Goal: Task Accomplishment & Management: Manage account settings

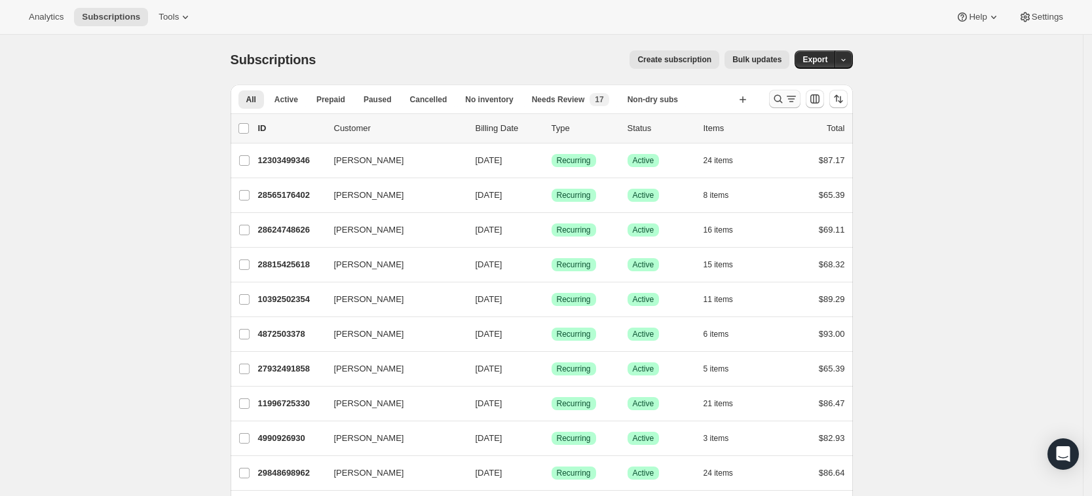
click at [782, 102] on icon "Search and filter results" at bounding box center [778, 98] width 13 height 13
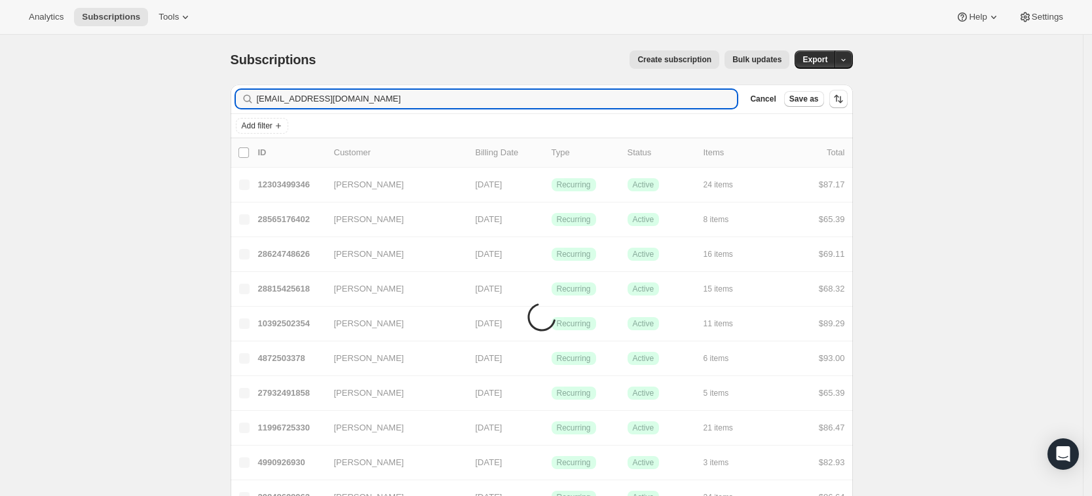
type input "[EMAIL_ADDRESS][DOMAIN_NAME]"
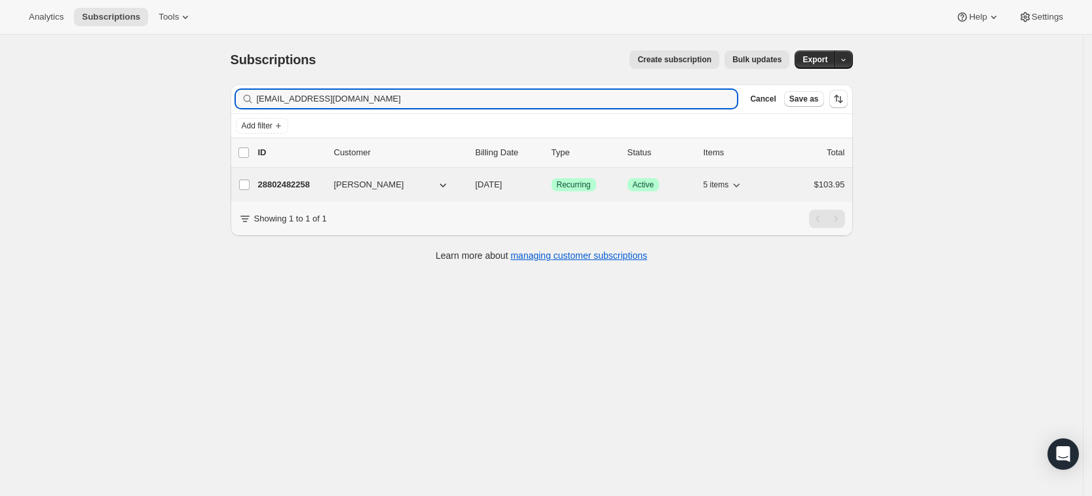
click at [282, 183] on p "28802482258" at bounding box center [291, 184] width 66 height 13
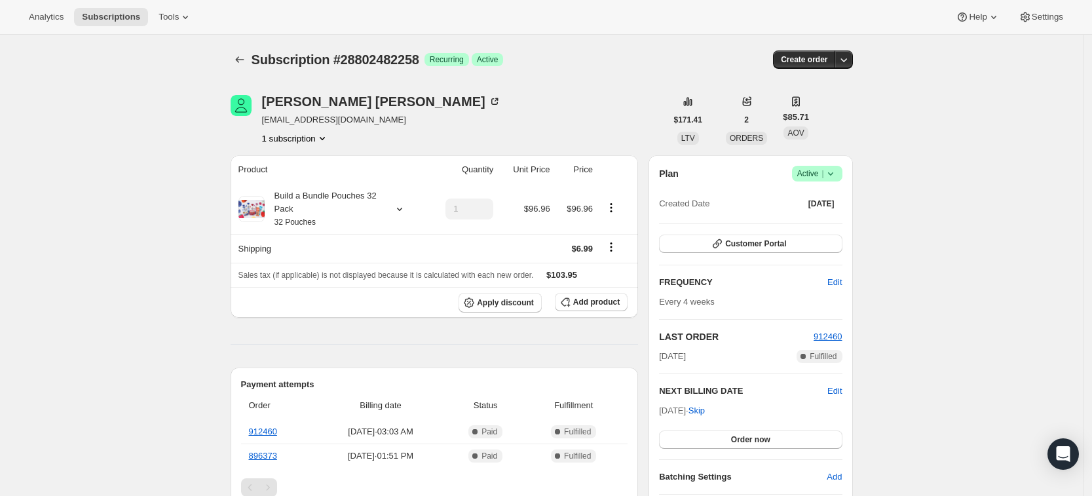
click at [833, 172] on icon at bounding box center [830, 173] width 13 height 13
click at [819, 221] on span "Cancel subscription" at bounding box center [822, 222] width 74 height 10
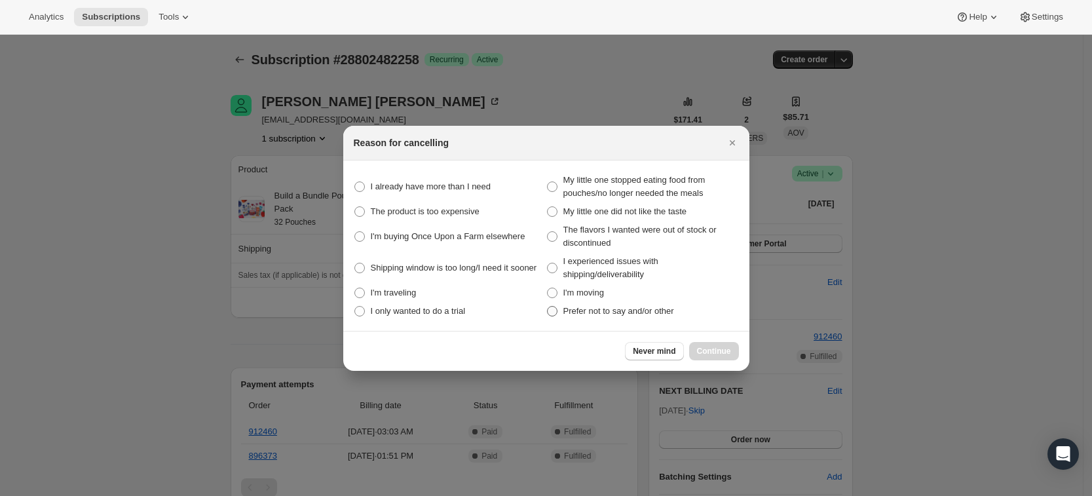
click at [597, 306] on span "Prefer not to say and/or other" at bounding box center [618, 311] width 111 height 10
click at [548, 306] on other "Prefer not to say and/or other" at bounding box center [547, 306] width 1 height 1
radio other "true"
click at [732, 351] on button "Continue" at bounding box center [714, 351] width 50 height 18
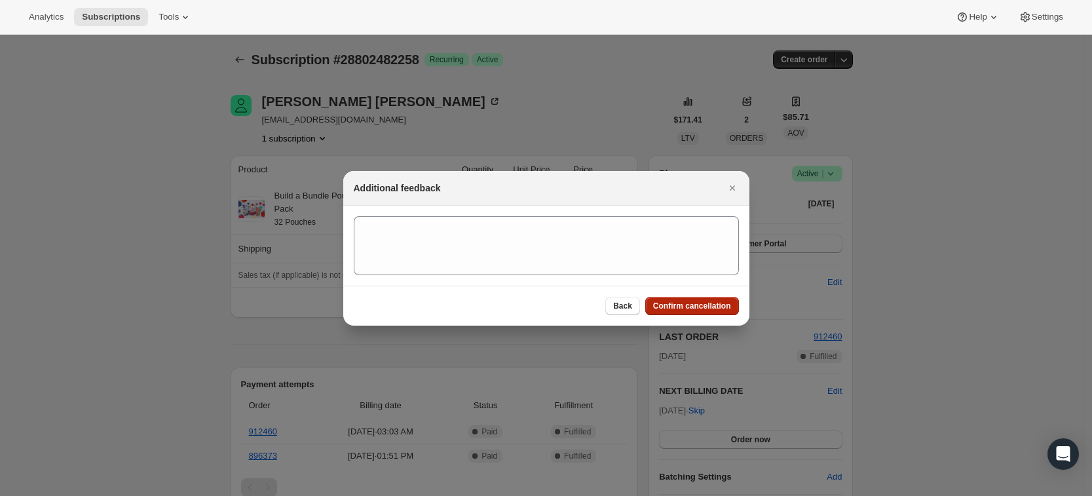
click at [688, 301] on span "Confirm cancellation" at bounding box center [692, 306] width 78 height 10
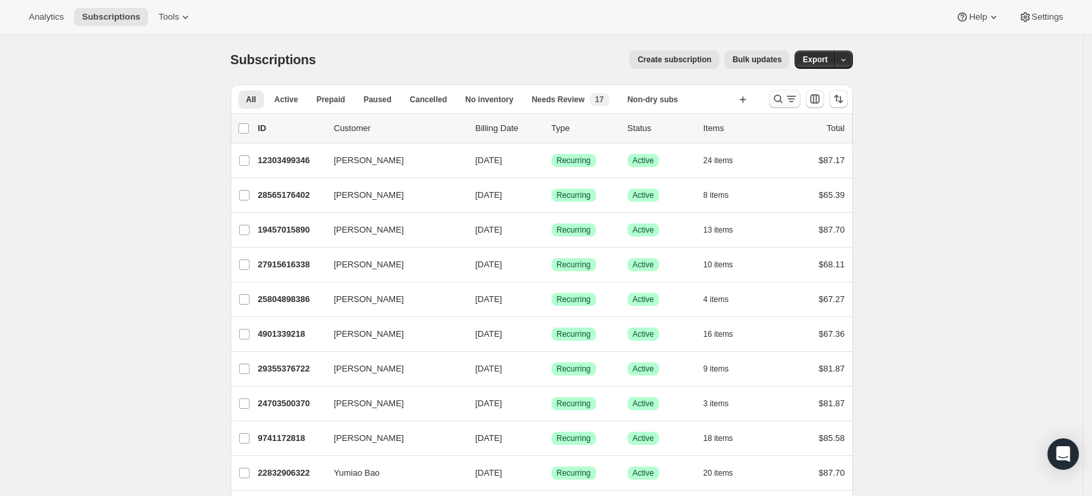
click at [782, 98] on icon "Search and filter results" at bounding box center [778, 99] width 9 height 9
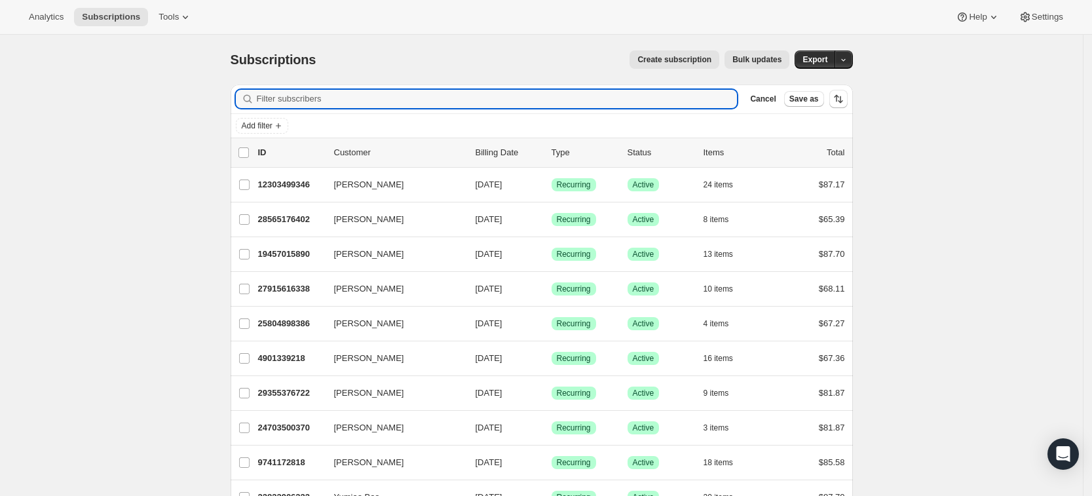
paste input "joegato019@gmail.com"
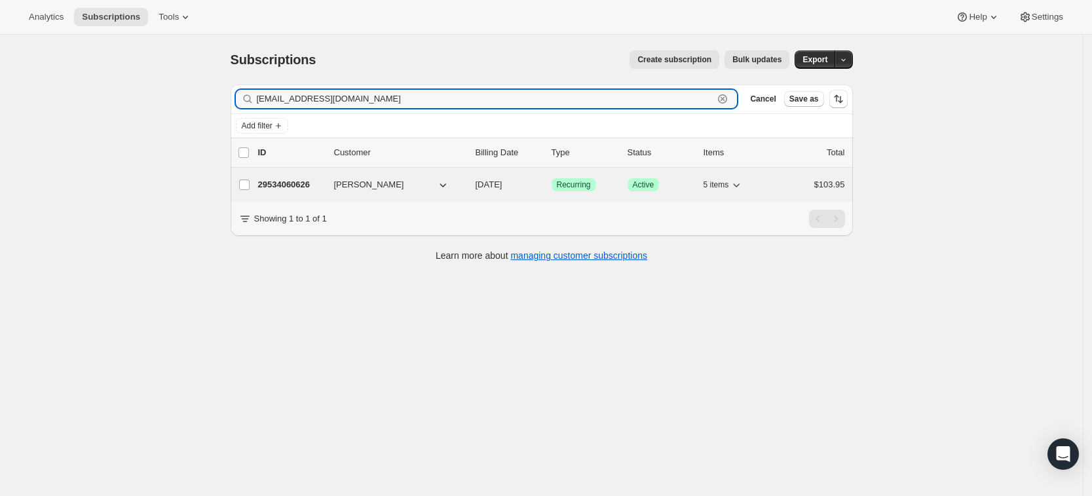
type input "joegato019@gmail.com"
click at [280, 181] on p "29534060626" at bounding box center [291, 184] width 66 height 13
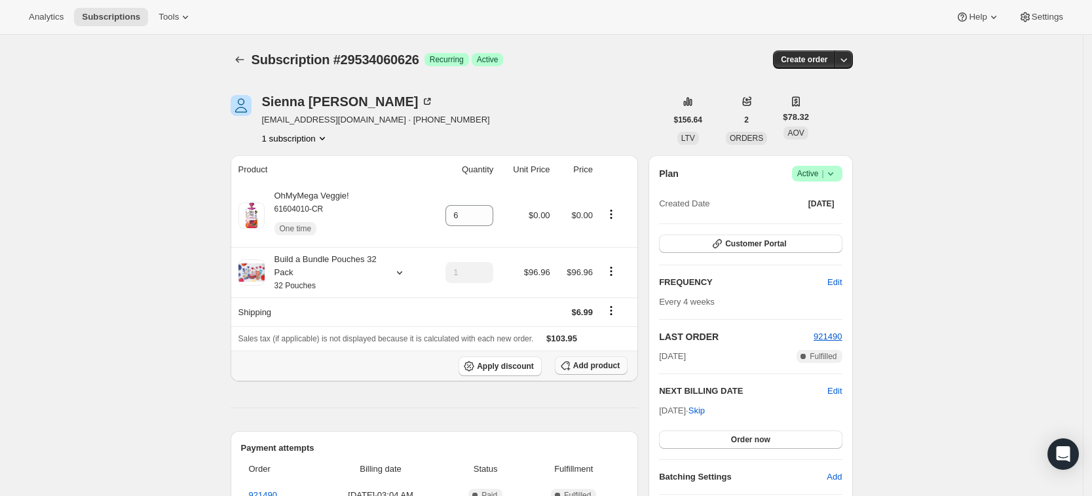
click at [581, 371] on button "Add product" at bounding box center [591, 365] width 73 height 18
click at [273, 284] on div "Build a Bundle Pouches 32 Pack 32 Pouches" at bounding box center [324, 272] width 118 height 39
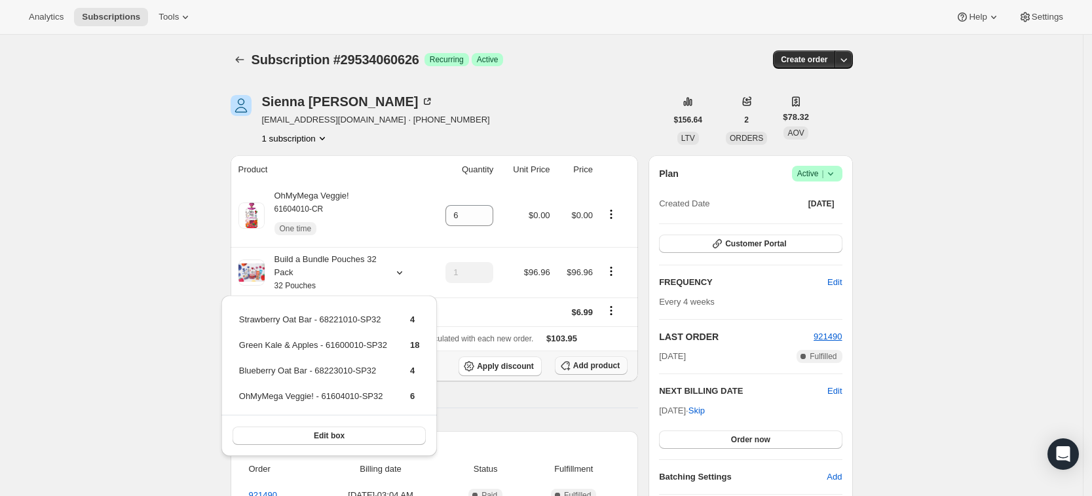
click at [593, 359] on button "Add product" at bounding box center [591, 365] width 73 height 18
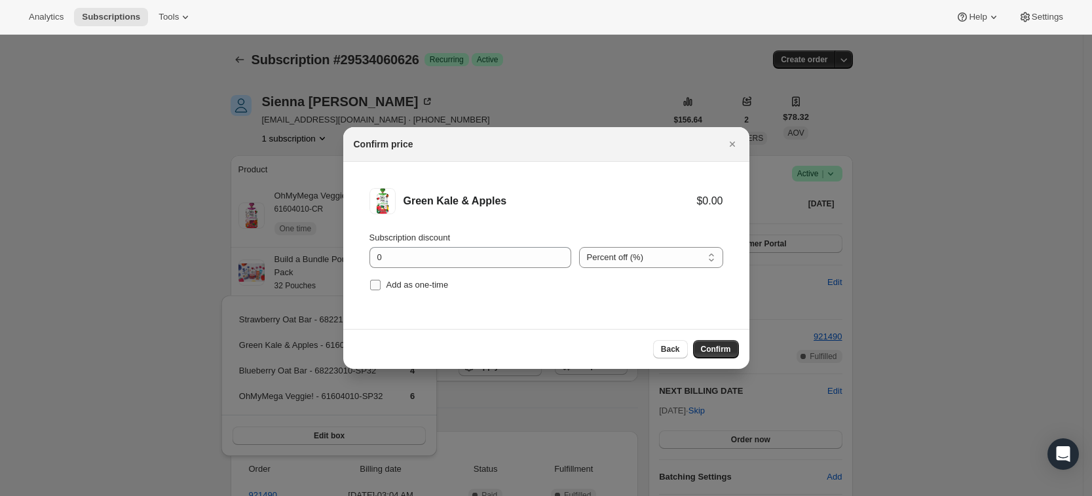
click at [380, 288] on input "Add as one-time" at bounding box center [375, 285] width 10 height 10
checkbox input "true"
click at [724, 343] on button "Confirm" at bounding box center [716, 349] width 46 height 18
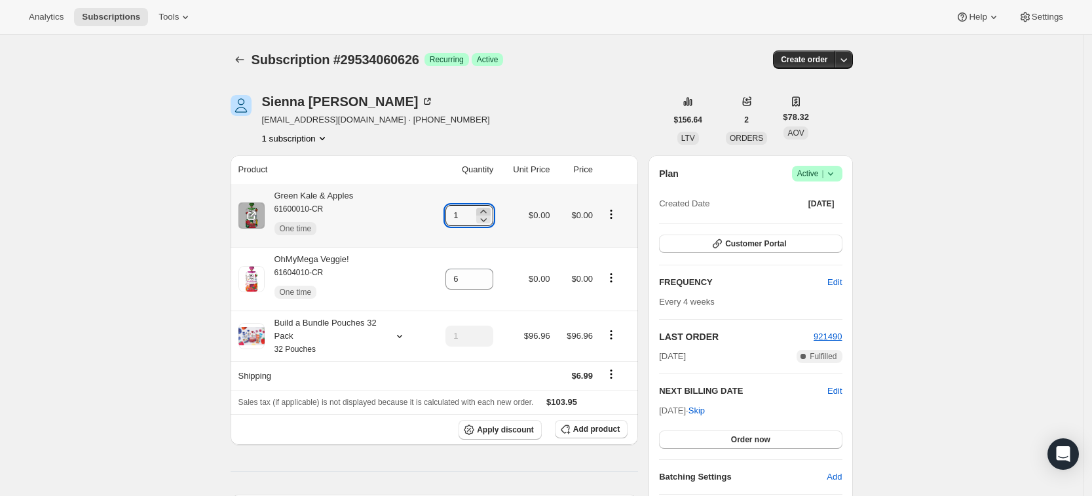
click at [490, 206] on icon at bounding box center [483, 211] width 13 height 13
type input "3"
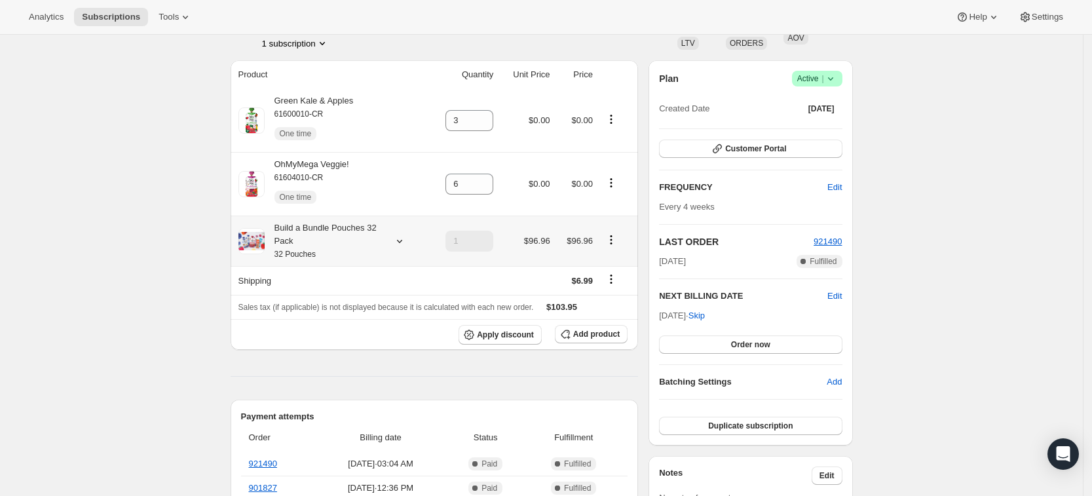
scroll to position [98, 0]
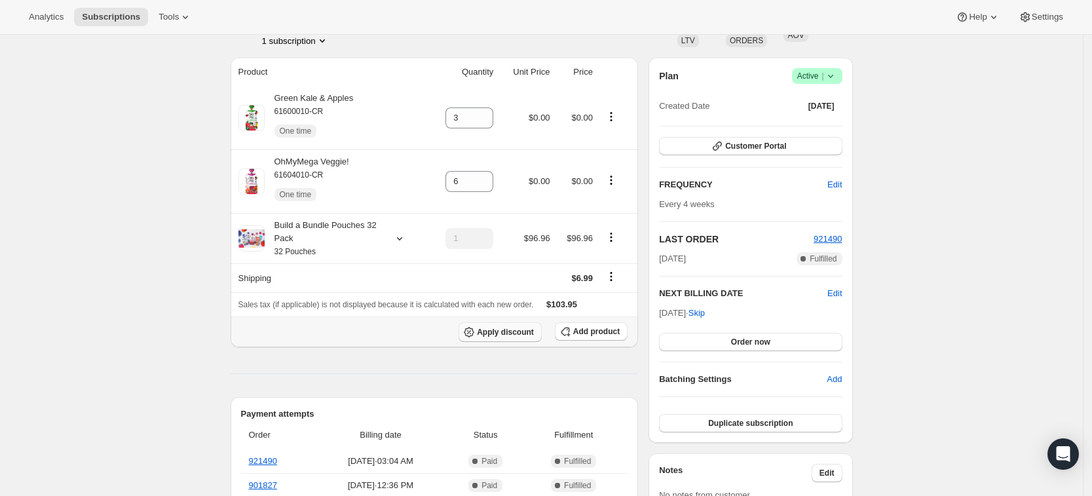
click at [496, 331] on span "Apply discount" at bounding box center [505, 332] width 57 height 10
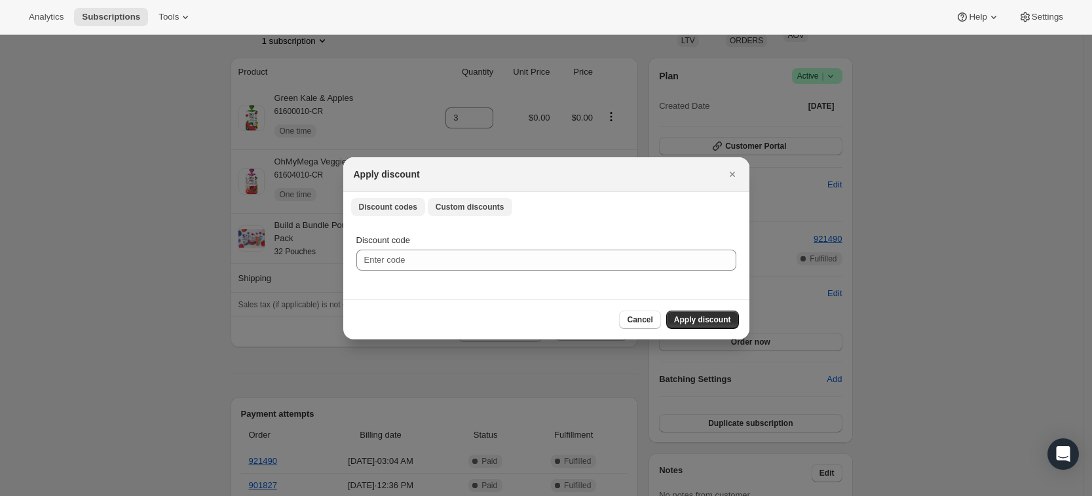
click at [452, 214] on button "Custom discounts" at bounding box center [470, 207] width 85 height 18
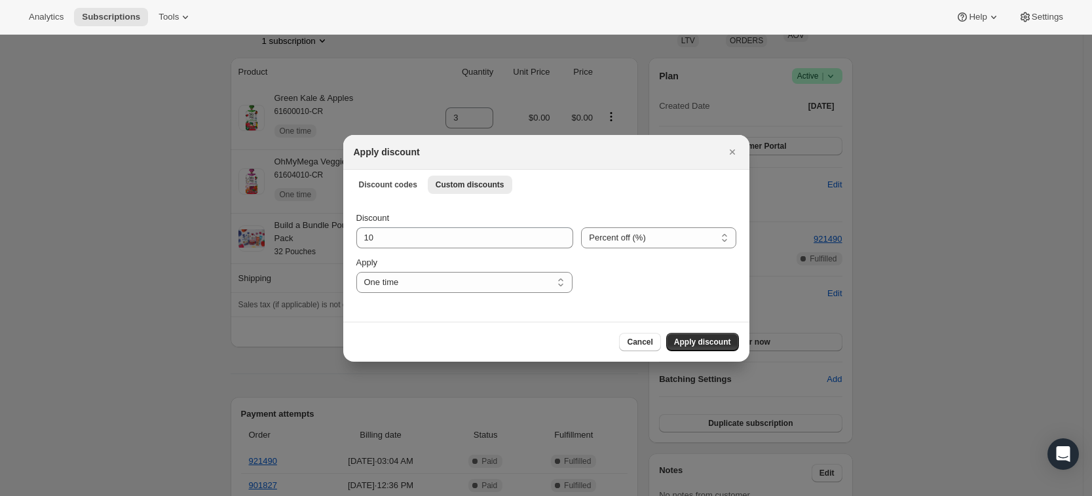
click at [713, 331] on div "Cancel Apply discount" at bounding box center [546, 342] width 406 height 40
click at [713, 333] on button "Apply discount" at bounding box center [702, 342] width 73 height 18
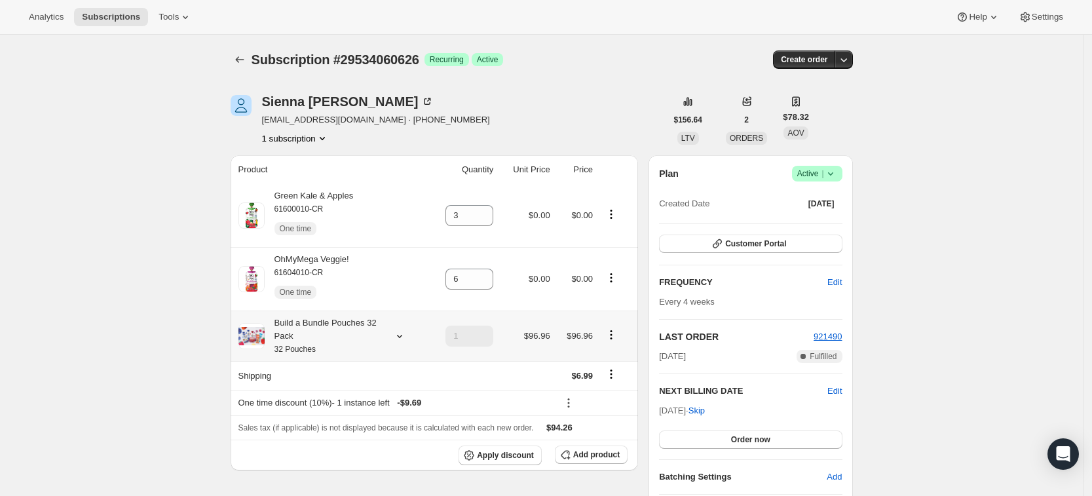
scroll to position [1, 0]
click at [235, 62] on button "Subscriptions" at bounding box center [240, 59] width 18 height 18
